Goal: Register for event/course

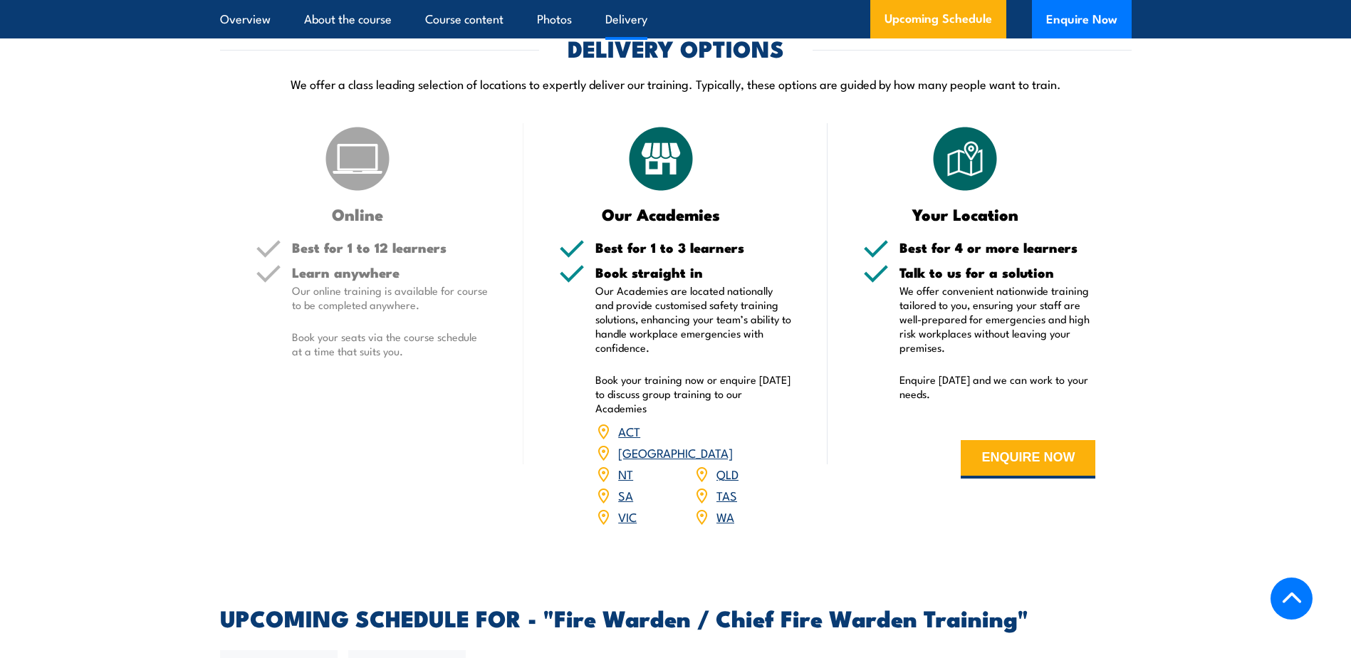
scroll to position [1922, 0]
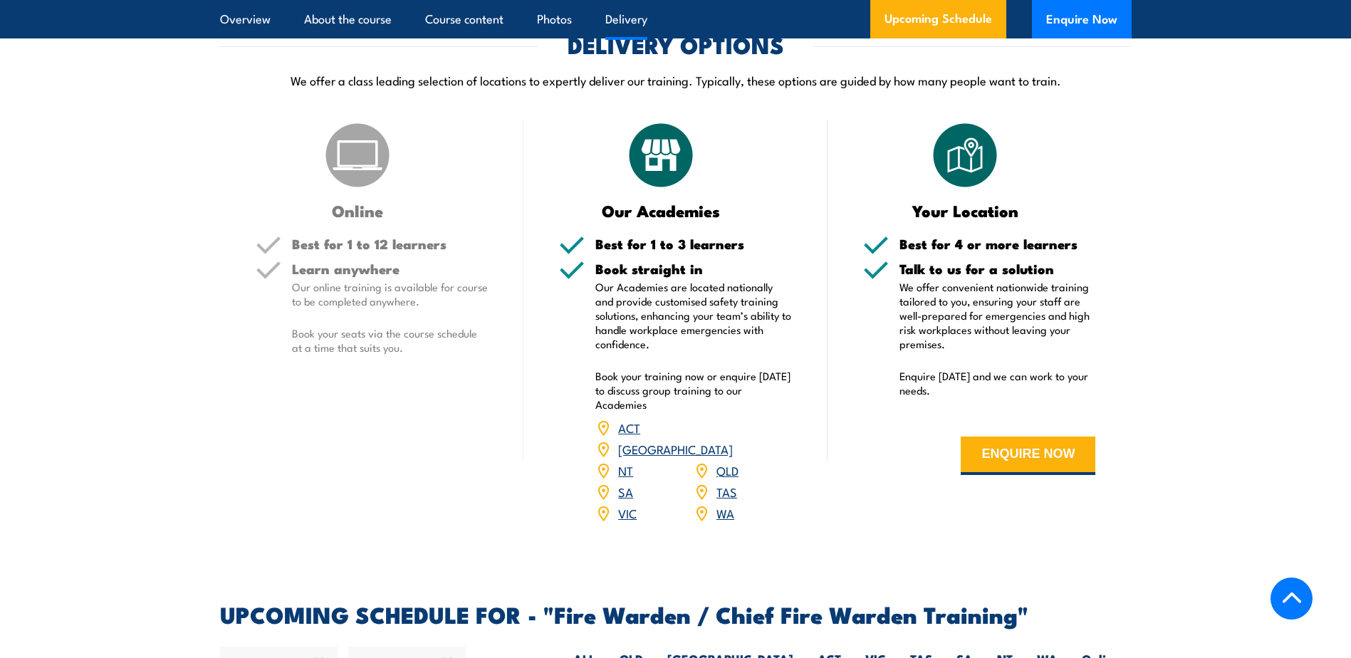
click at [730, 511] on link "WA" at bounding box center [725, 512] width 18 height 17
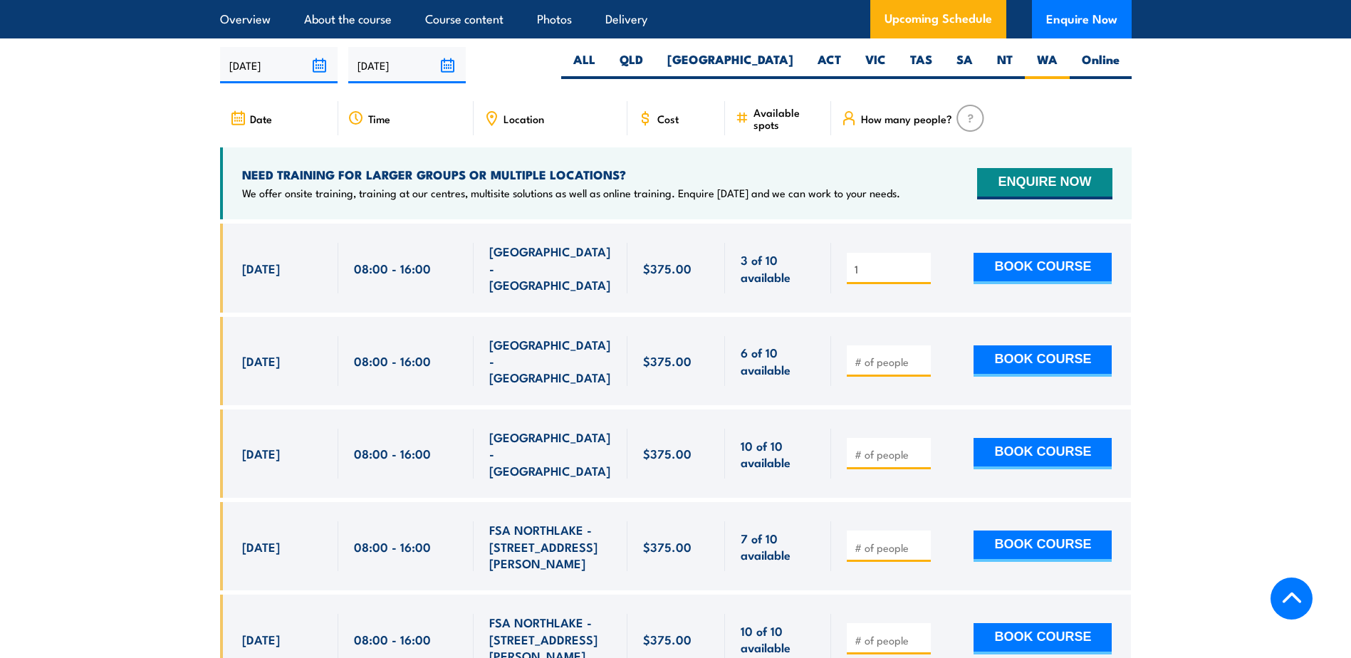
type input "1"
click at [921, 262] on input "1" at bounding box center [889, 269] width 71 height 14
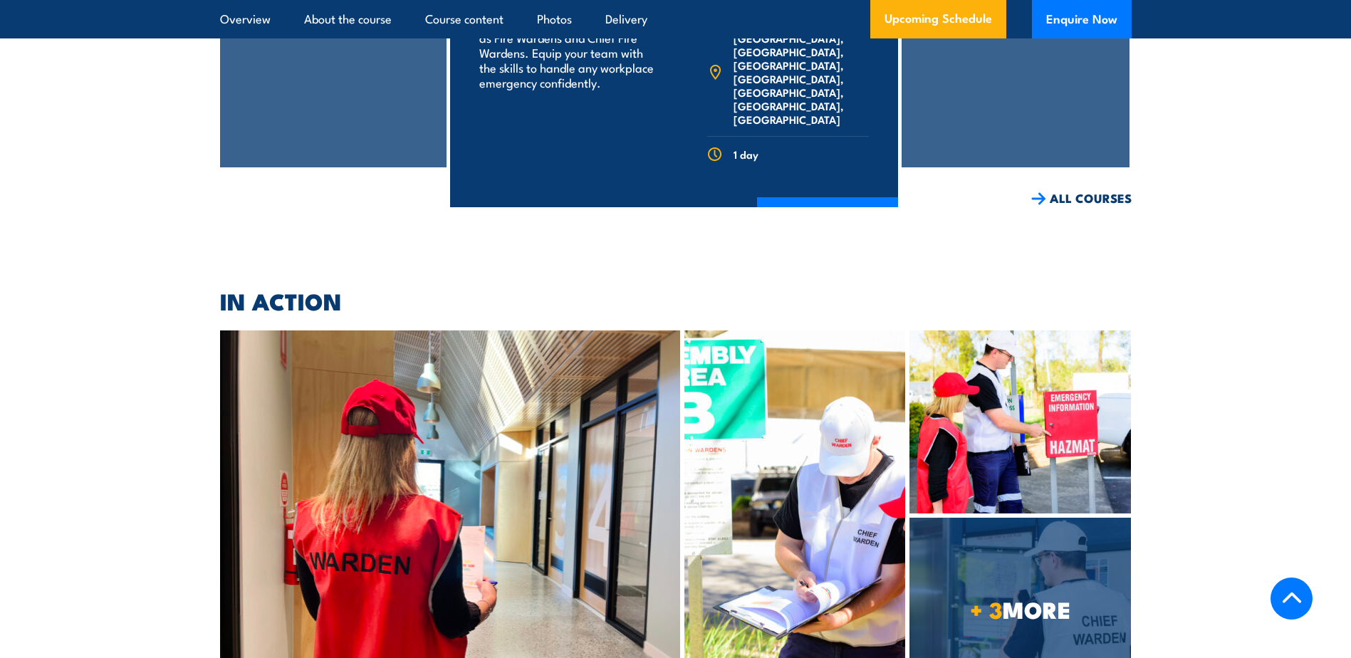
scroll to position [3447, 0]
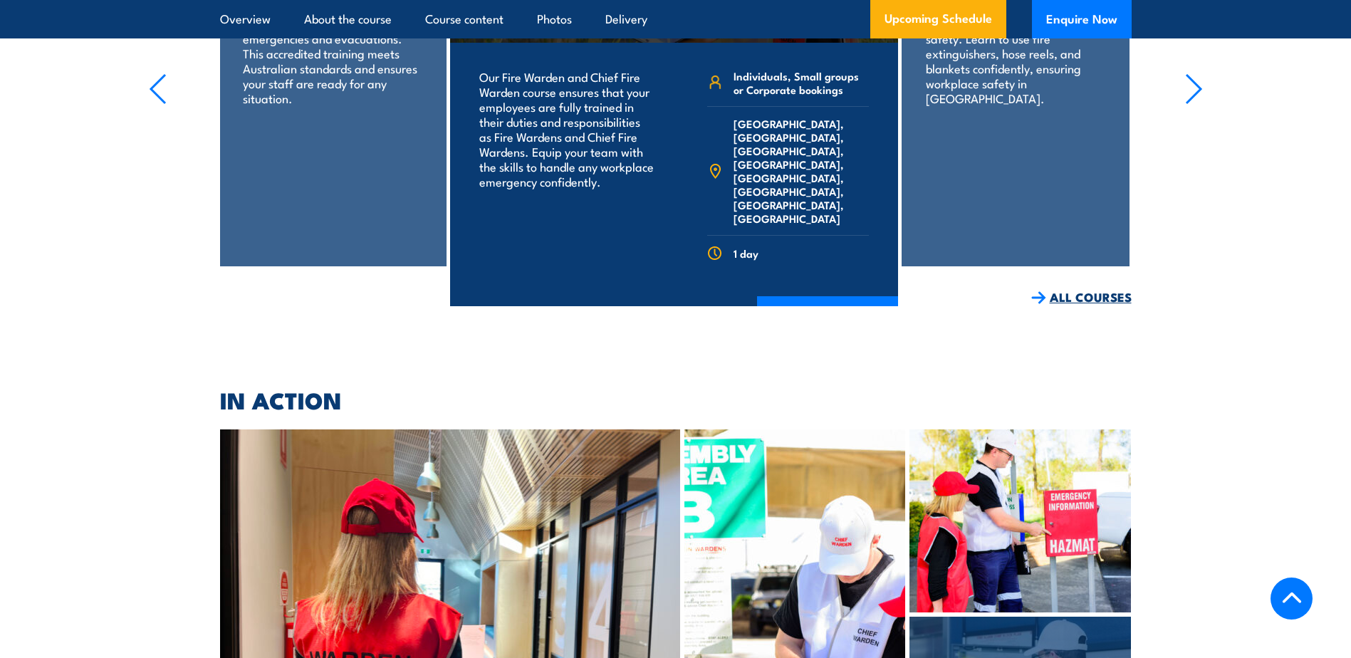
click at [1071, 289] on link "ALL COURSES" at bounding box center [1081, 297] width 100 height 16
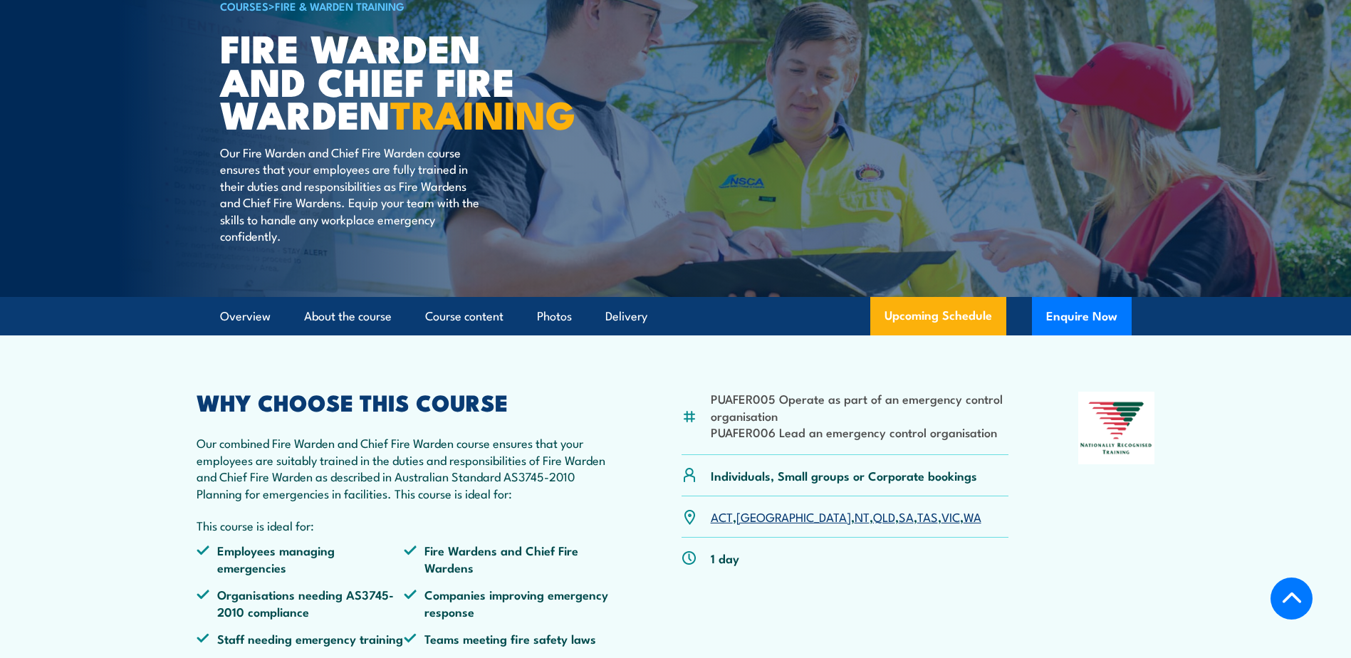
scroll to position [264, 0]
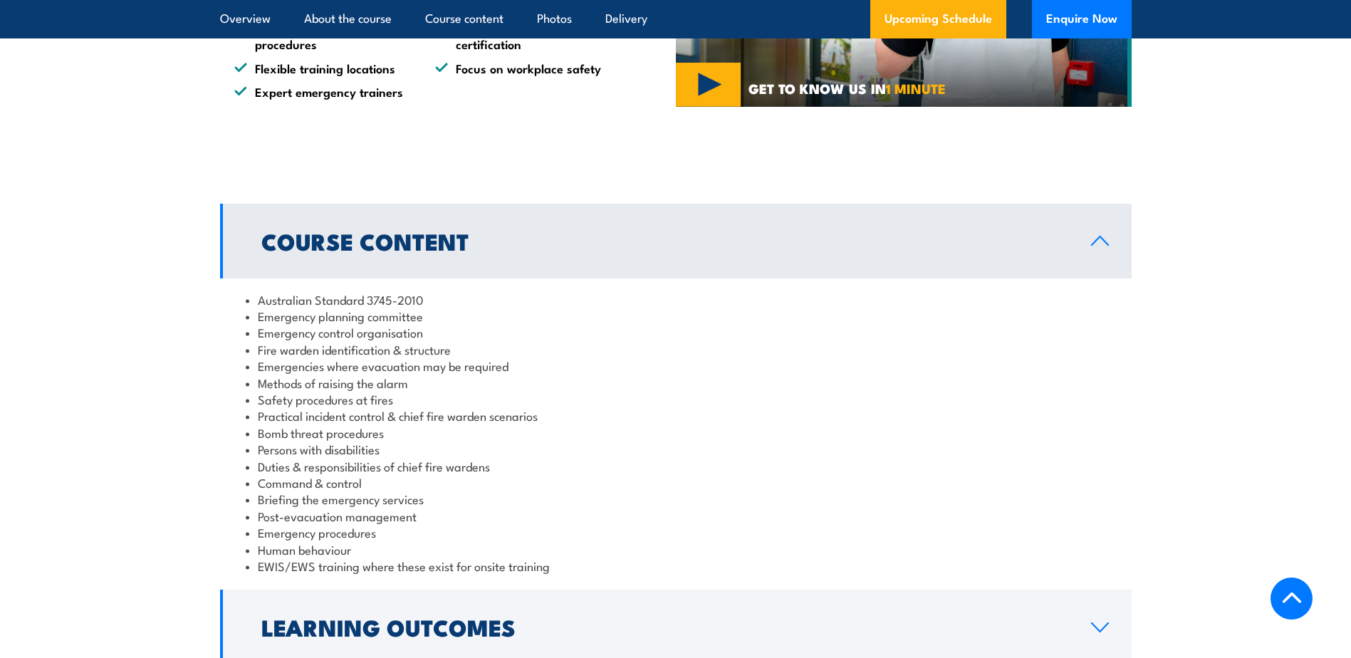
scroll to position [1210, 0]
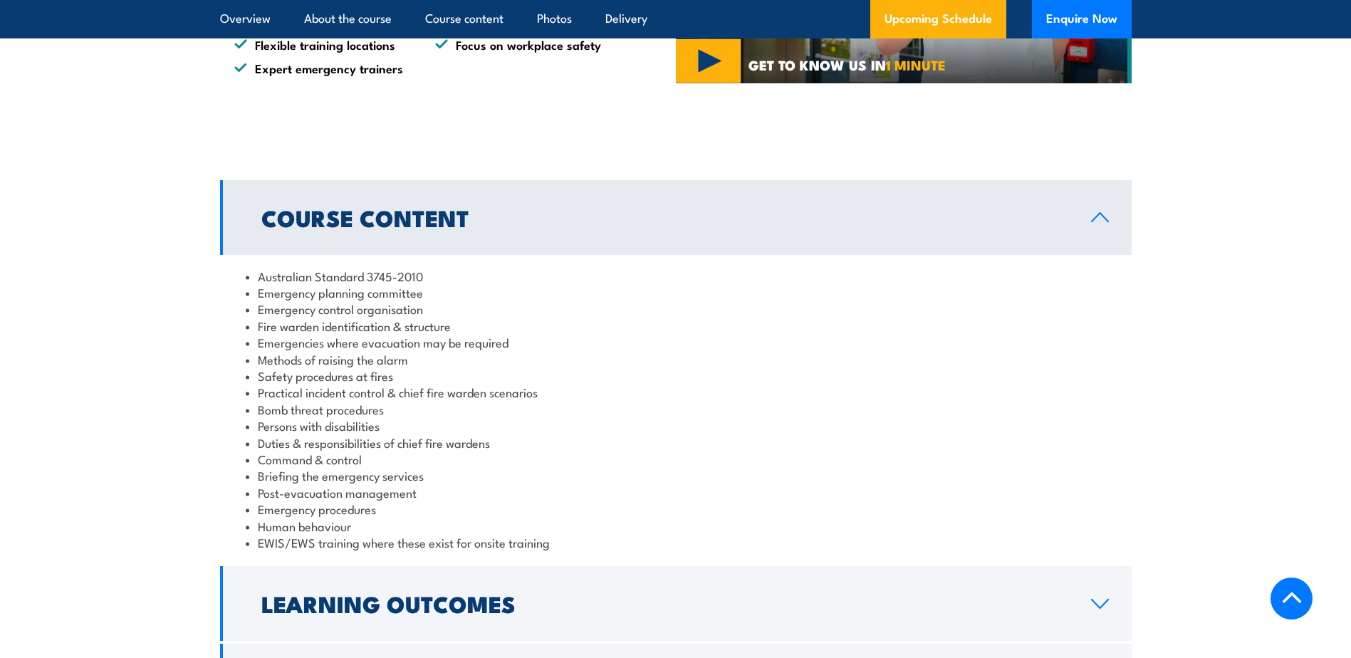
click at [789, 530] on li "Human behaviour" at bounding box center [676, 526] width 860 height 16
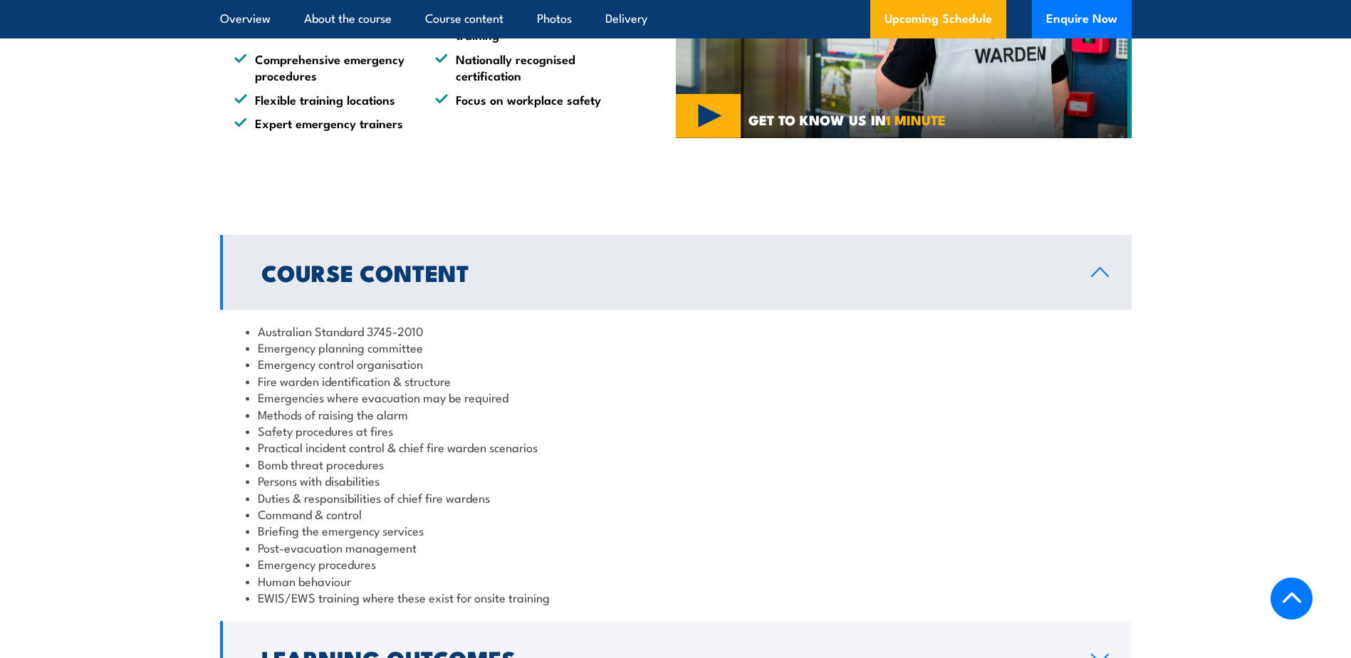
scroll to position [1139, 0]
